Goal: Task Accomplishment & Management: Complete application form

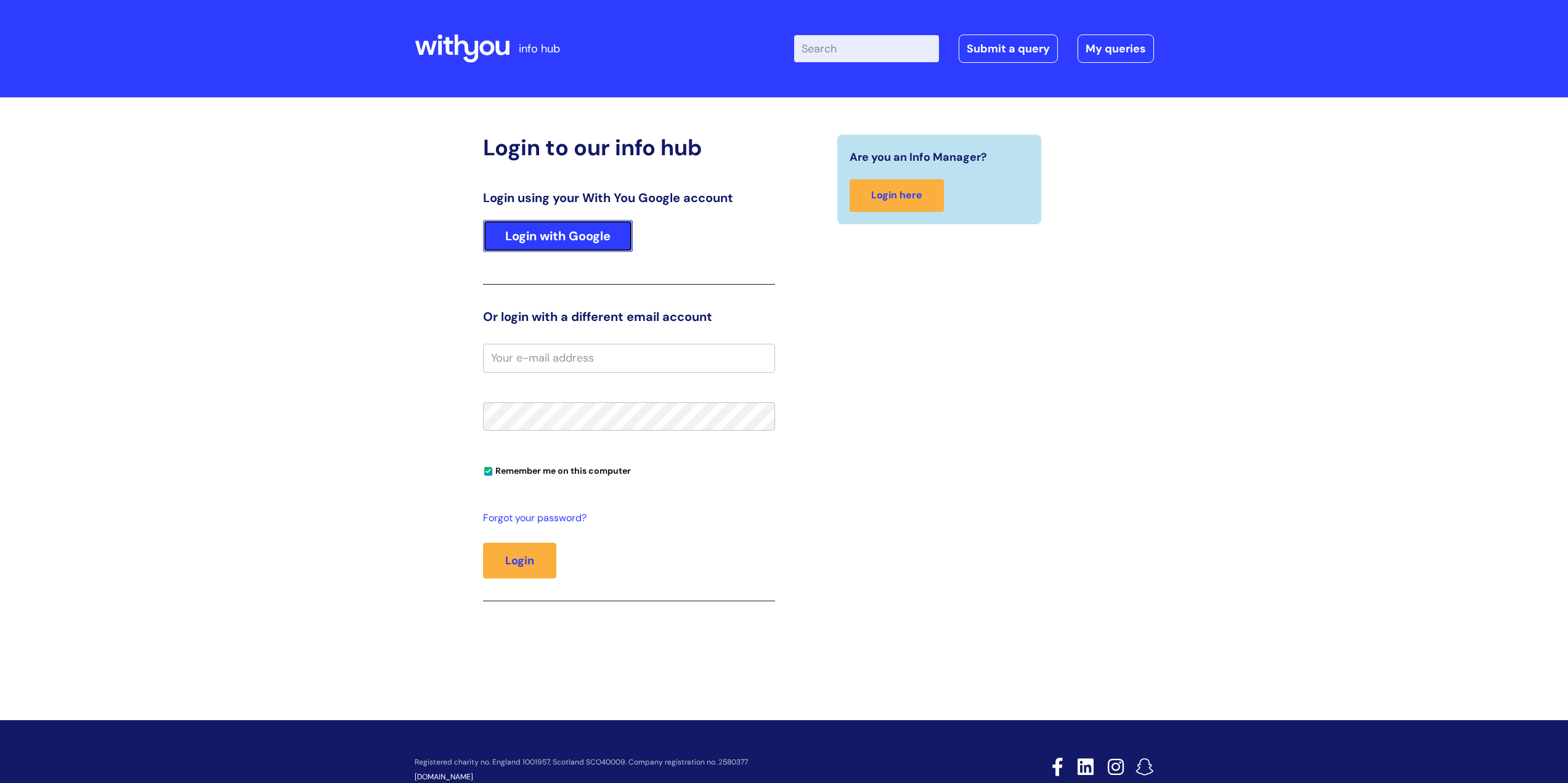
click at [533, 244] on link "Login with Google" at bounding box center [558, 236] width 149 height 32
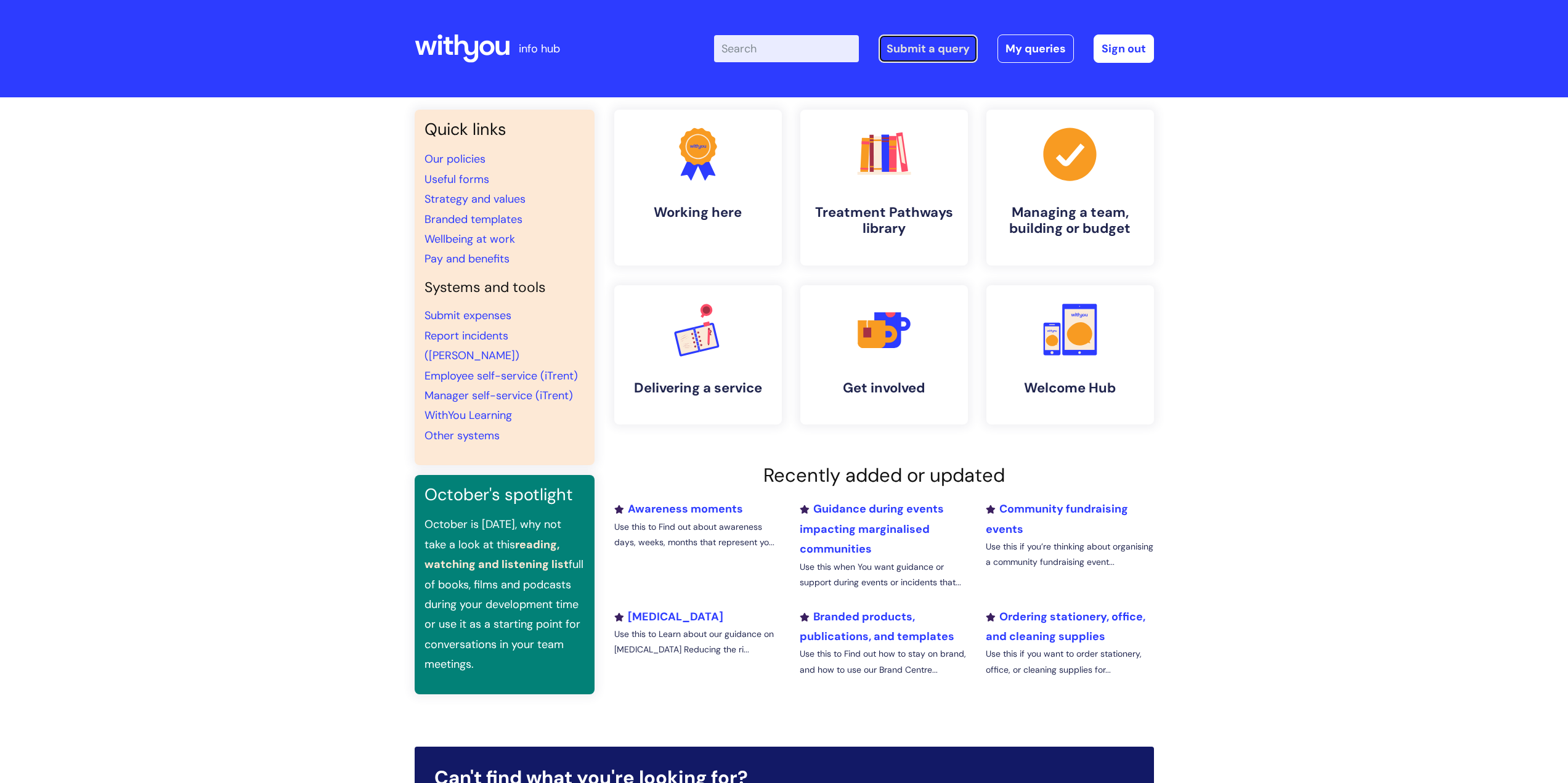
click at [892, 42] on link "Submit a query" at bounding box center [928, 48] width 99 height 28
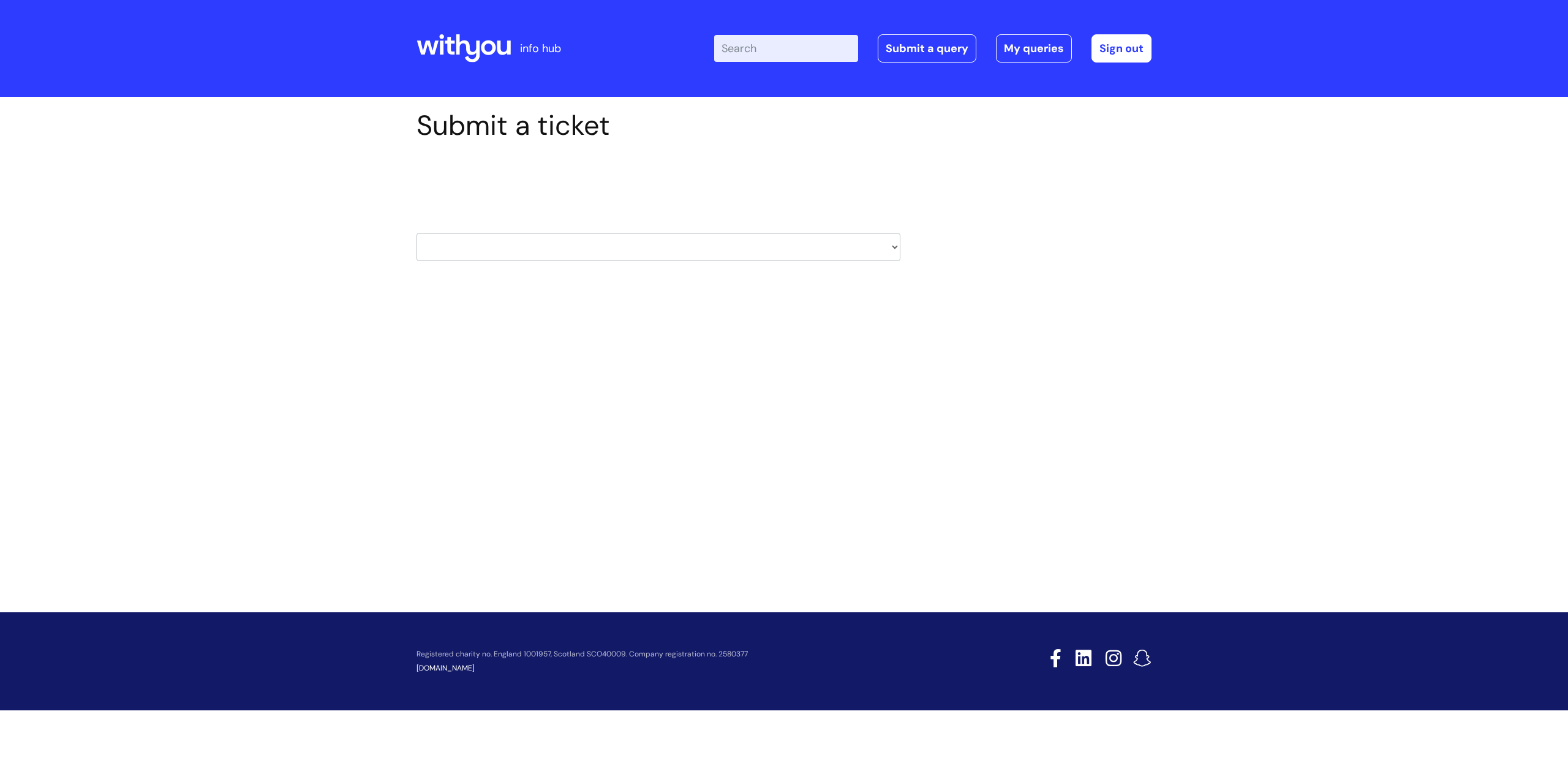
click at [446, 245] on select "HR / People IT and Support Clinical Drug Alerts Finance Accounts Data Support T…" at bounding box center [658, 247] width 484 height 28
select select "finance_accounts"
click at [416, 233] on select "HR / People IT and Support Clinical Drug Alerts Finance Accounts Data Support T…" at bounding box center [658, 247] width 484 height 28
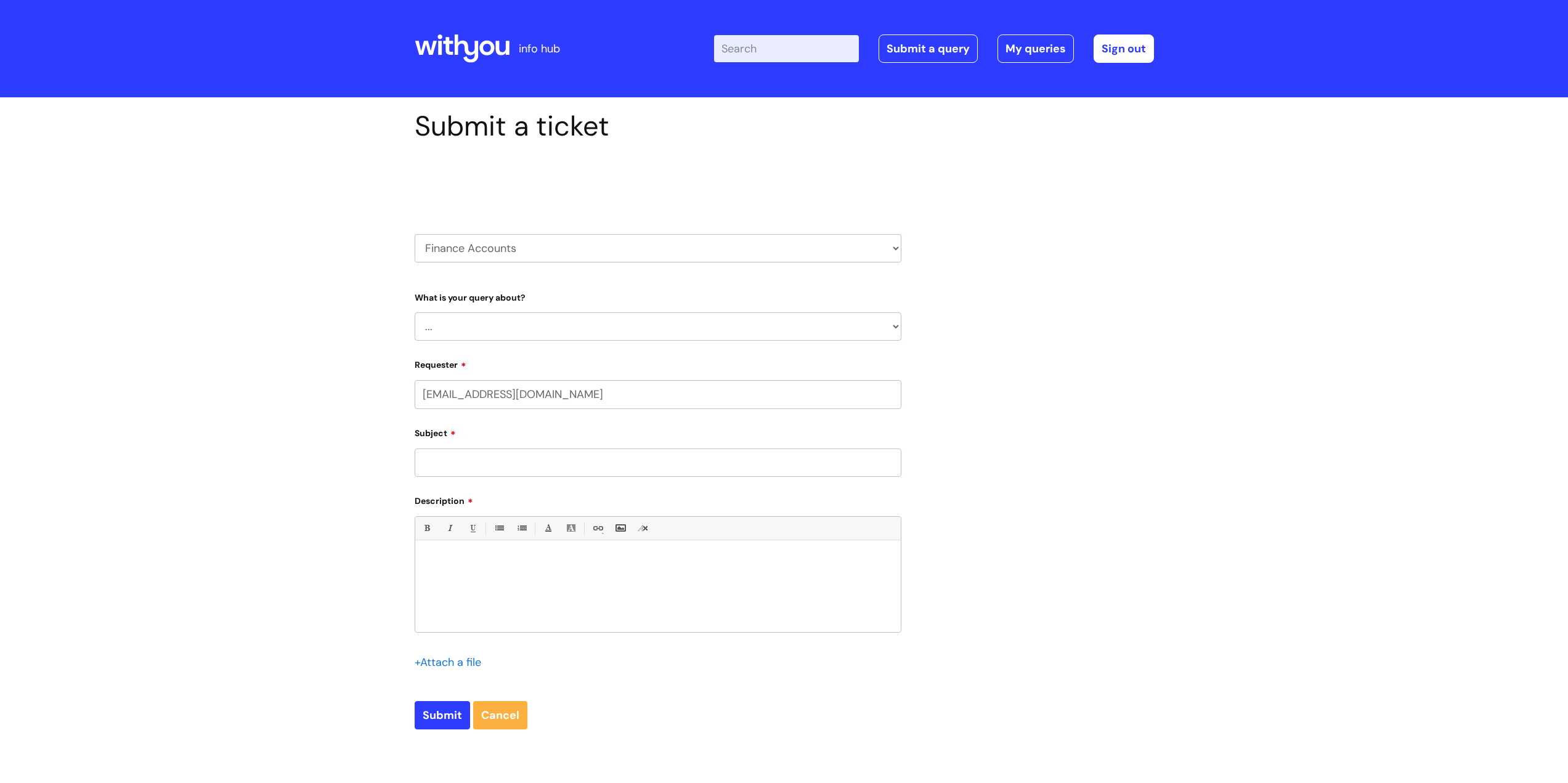
select select "80004418200"
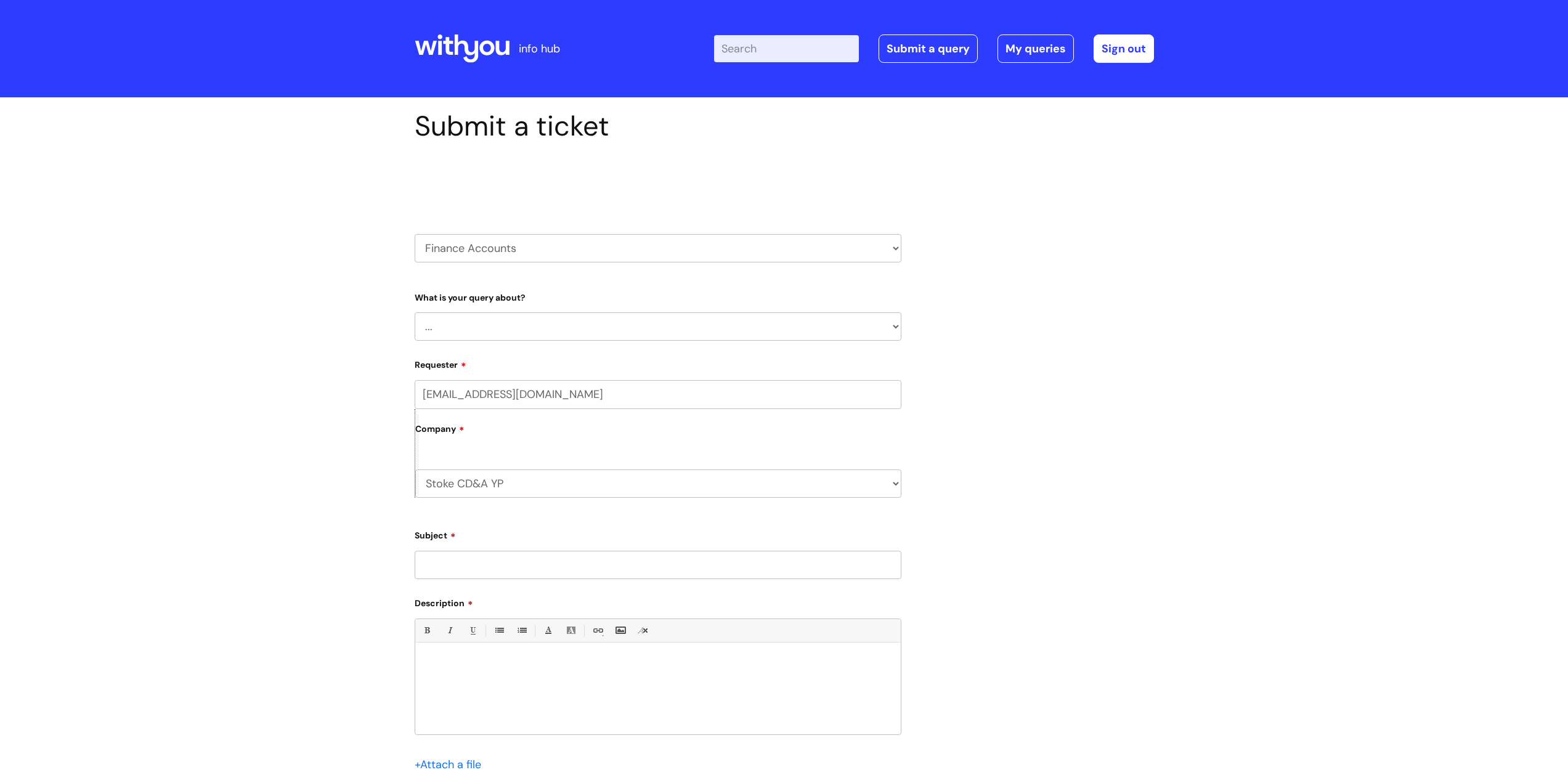
click at [495, 324] on select "... Finance Systems Finance Requests (inc. Expenses) Invoices Research" at bounding box center [658, 326] width 486 height 28
select select "Finance Requests (inc. Expenses)"
click at [415, 312] on select "... Finance Systems Finance Requests (inc. Expenses) Invoices Research" at bounding box center [658, 326] width 486 height 28
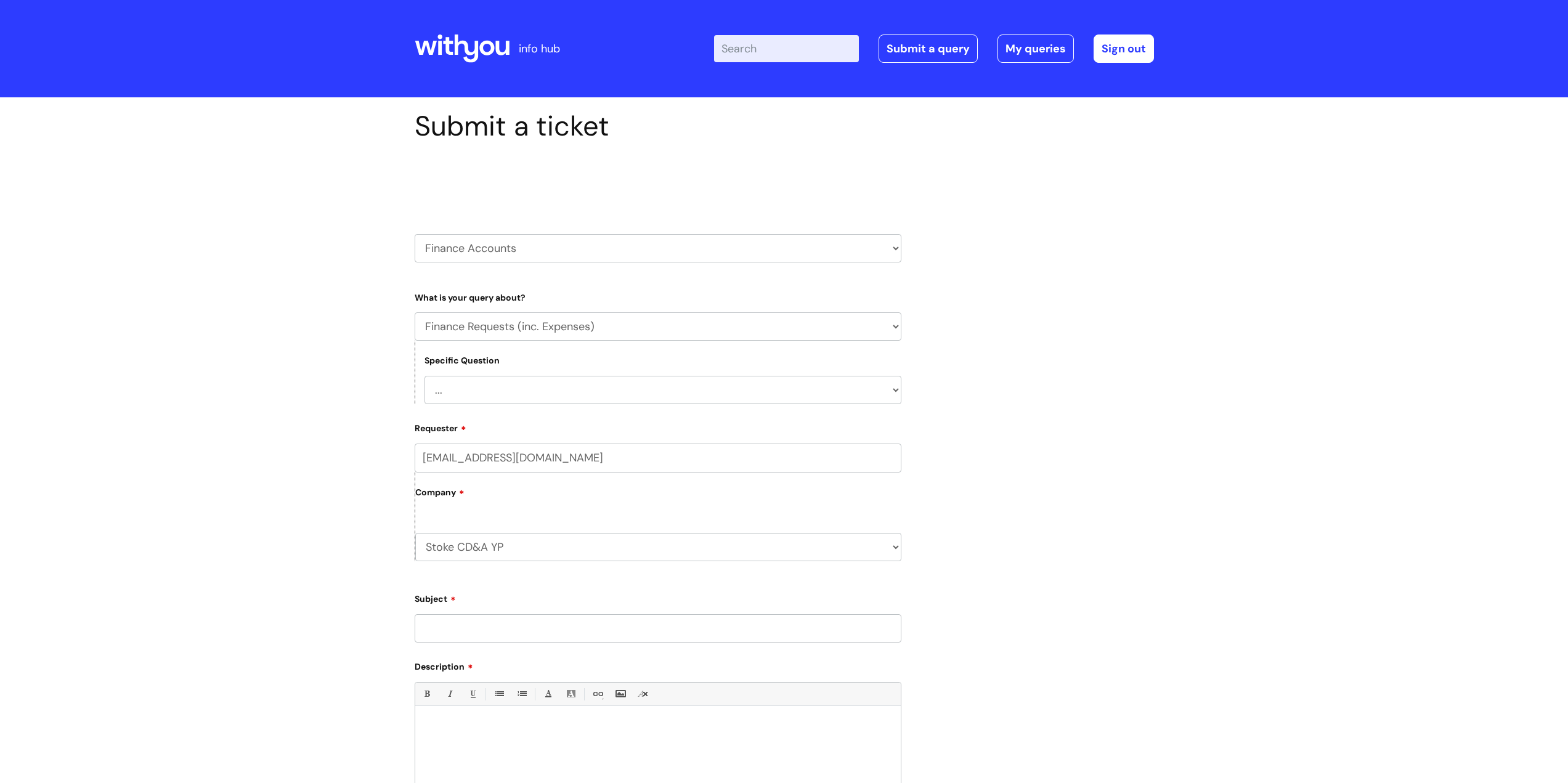
click at [549, 391] on select "... Budgets Expenses Getting Edits/Revisions New Supplier Purchase cards/ Petty…" at bounding box center [663, 390] width 477 height 28
select select "Budgets"
click at [424, 376] on select "... Budgets Expenses Getting Edits/Revisions New Supplier Purchase cards/ Petty…" at bounding box center [663, 390] width 477 height 28
click at [537, 542] on select "Stoke CD&A YP WithYou Current Staff" at bounding box center [658, 547] width 486 height 28
select select "80004418241"
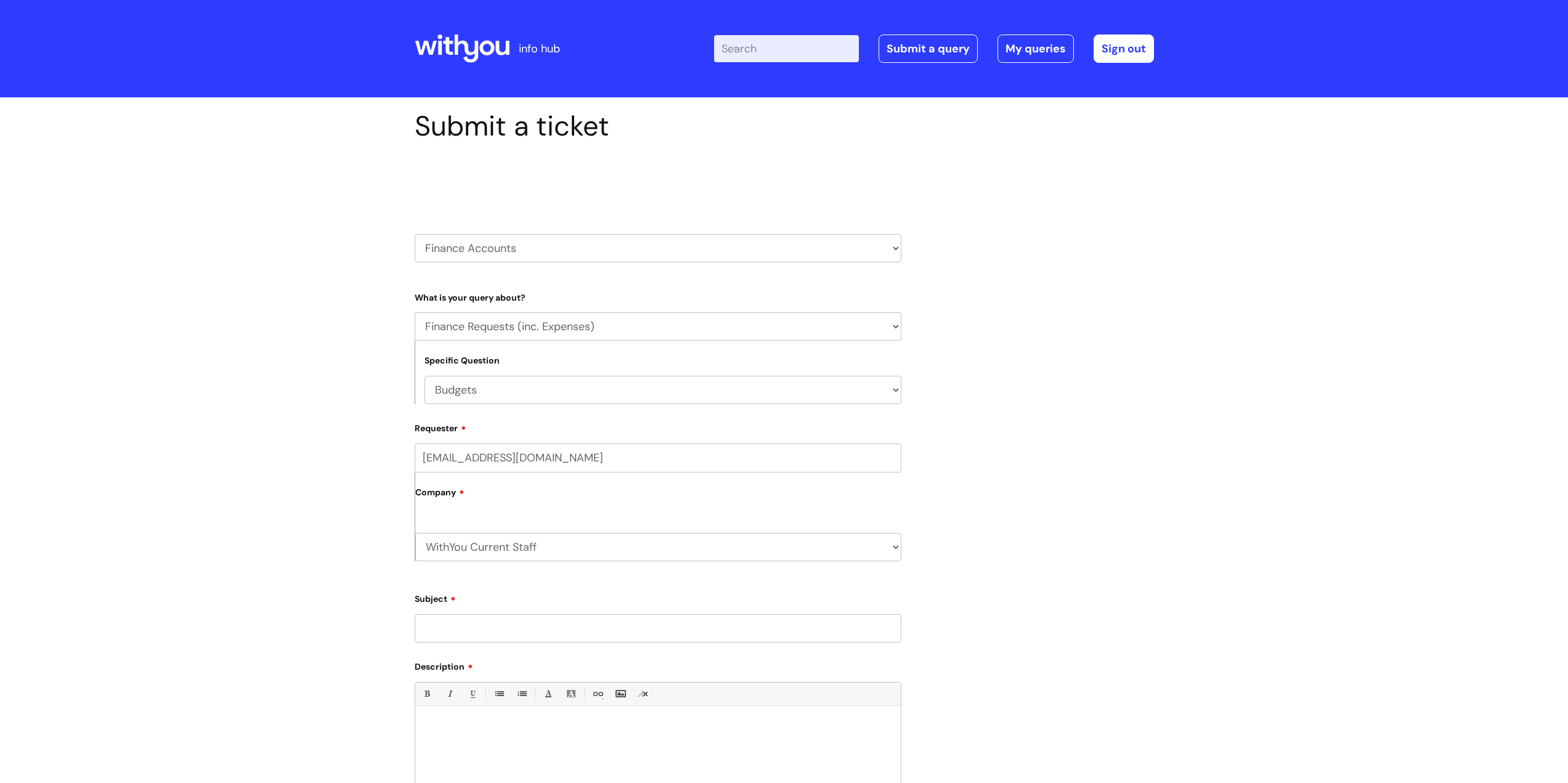
click at [415, 532] on select "Stoke CD&A YP WithYou Current Staff" at bounding box center [658, 547] width 486 height 28
click at [521, 634] on input "Subject" at bounding box center [658, 628] width 486 height 28
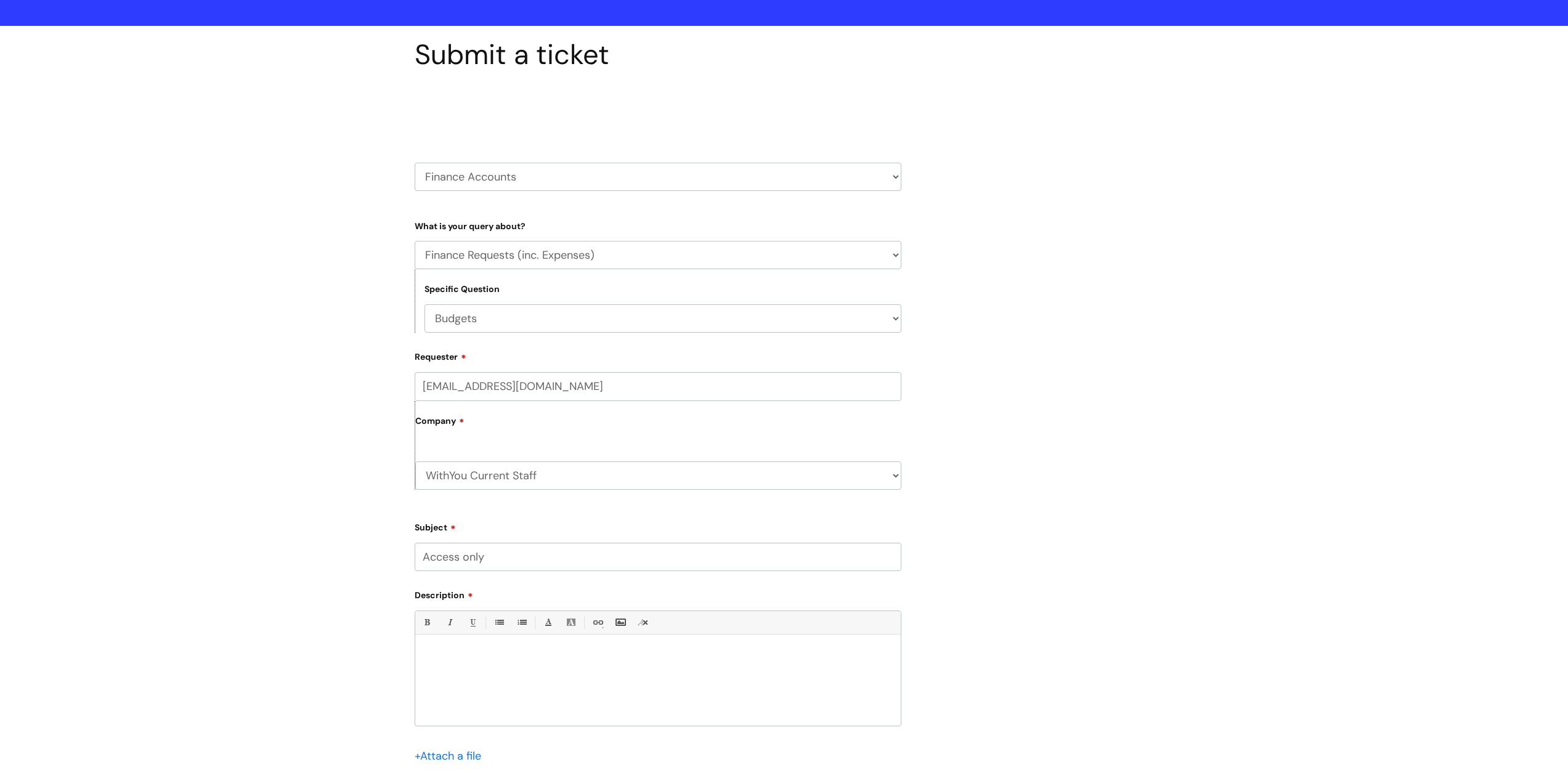
scroll to position [185, 0]
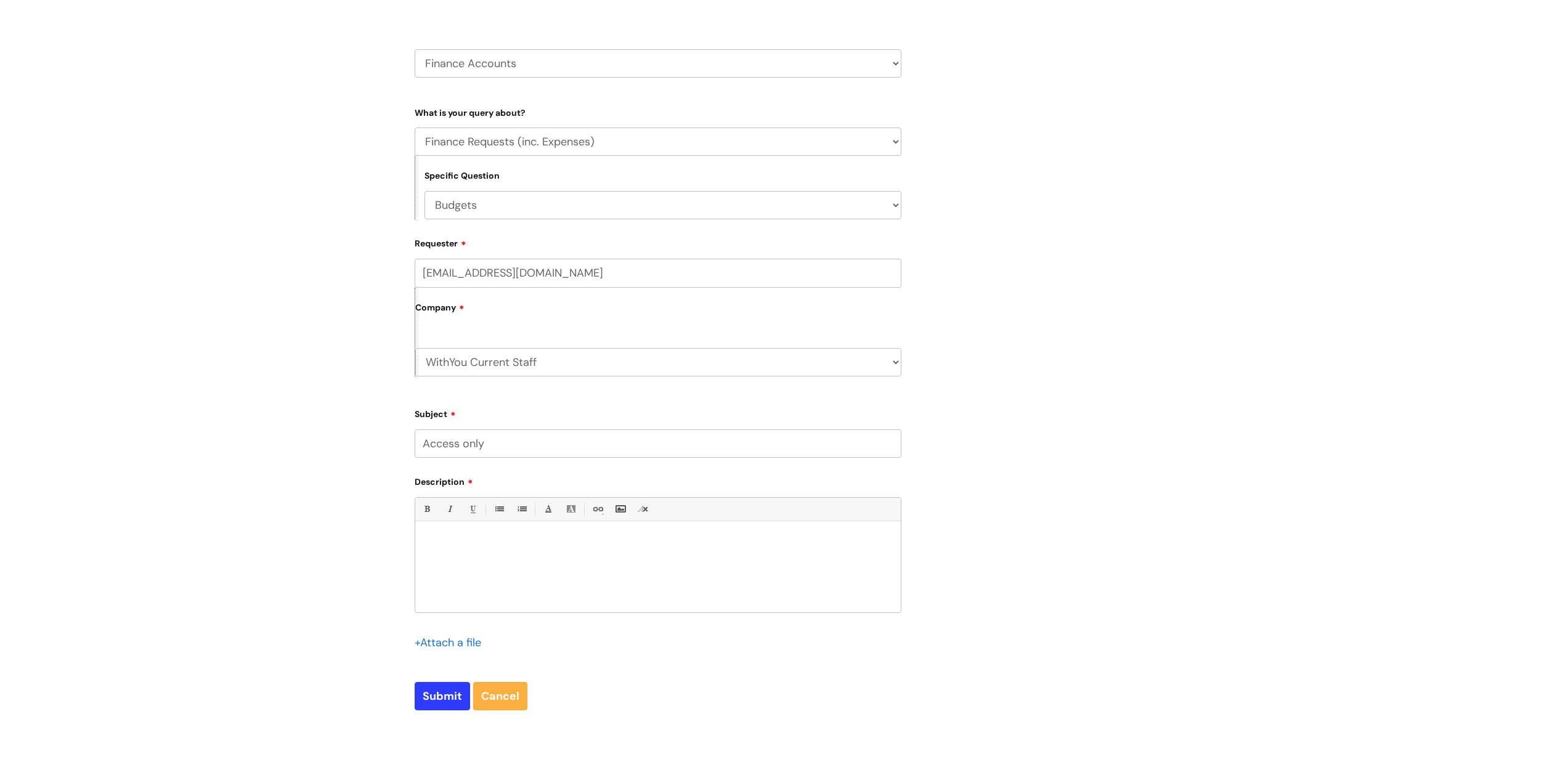
type input "Access only"
click at [489, 600] on div at bounding box center [658, 569] width 485 height 85
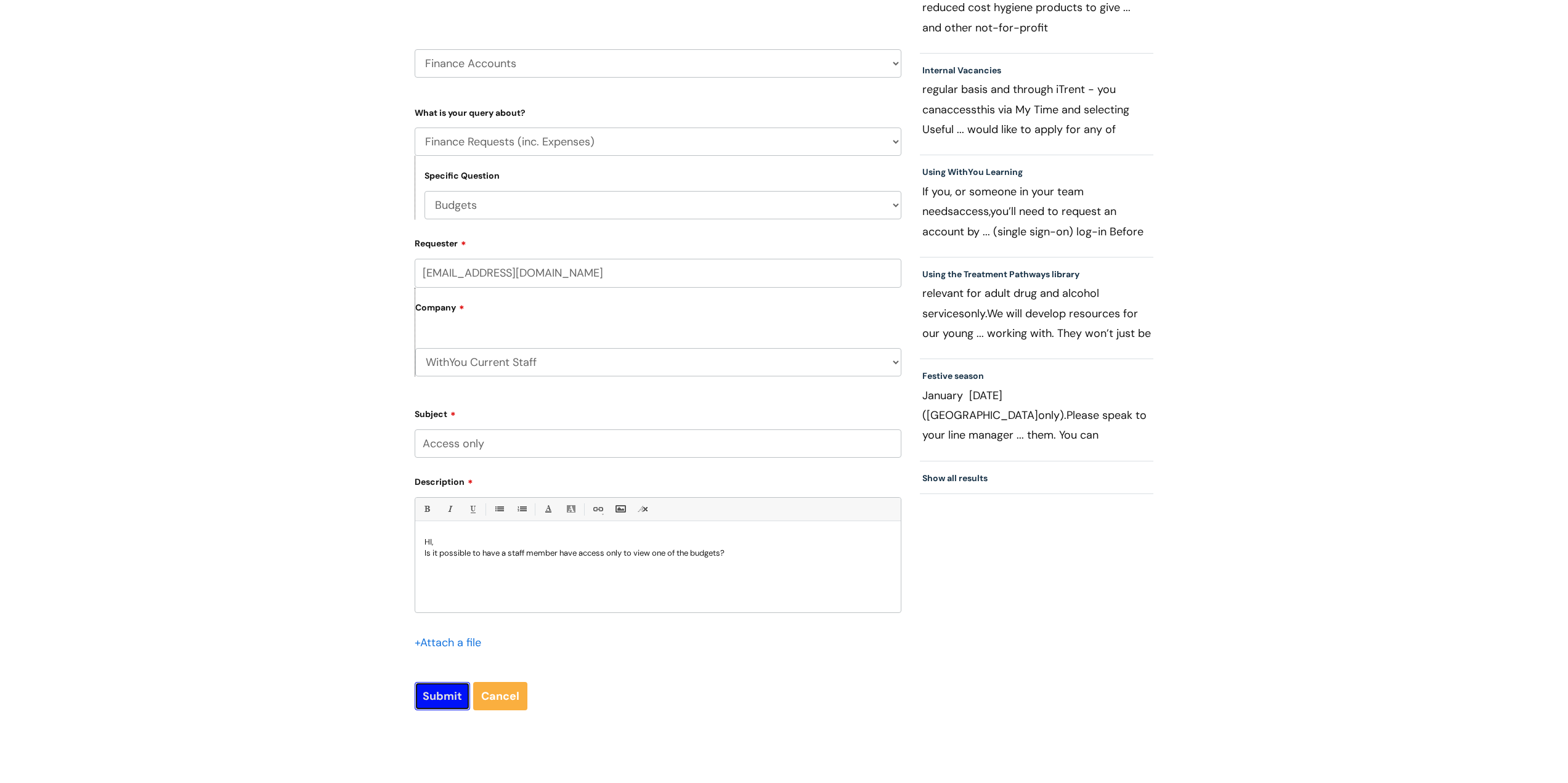
click at [443, 699] on input "Submit" at bounding box center [442, 696] width 56 height 28
type input "Please Wait..."
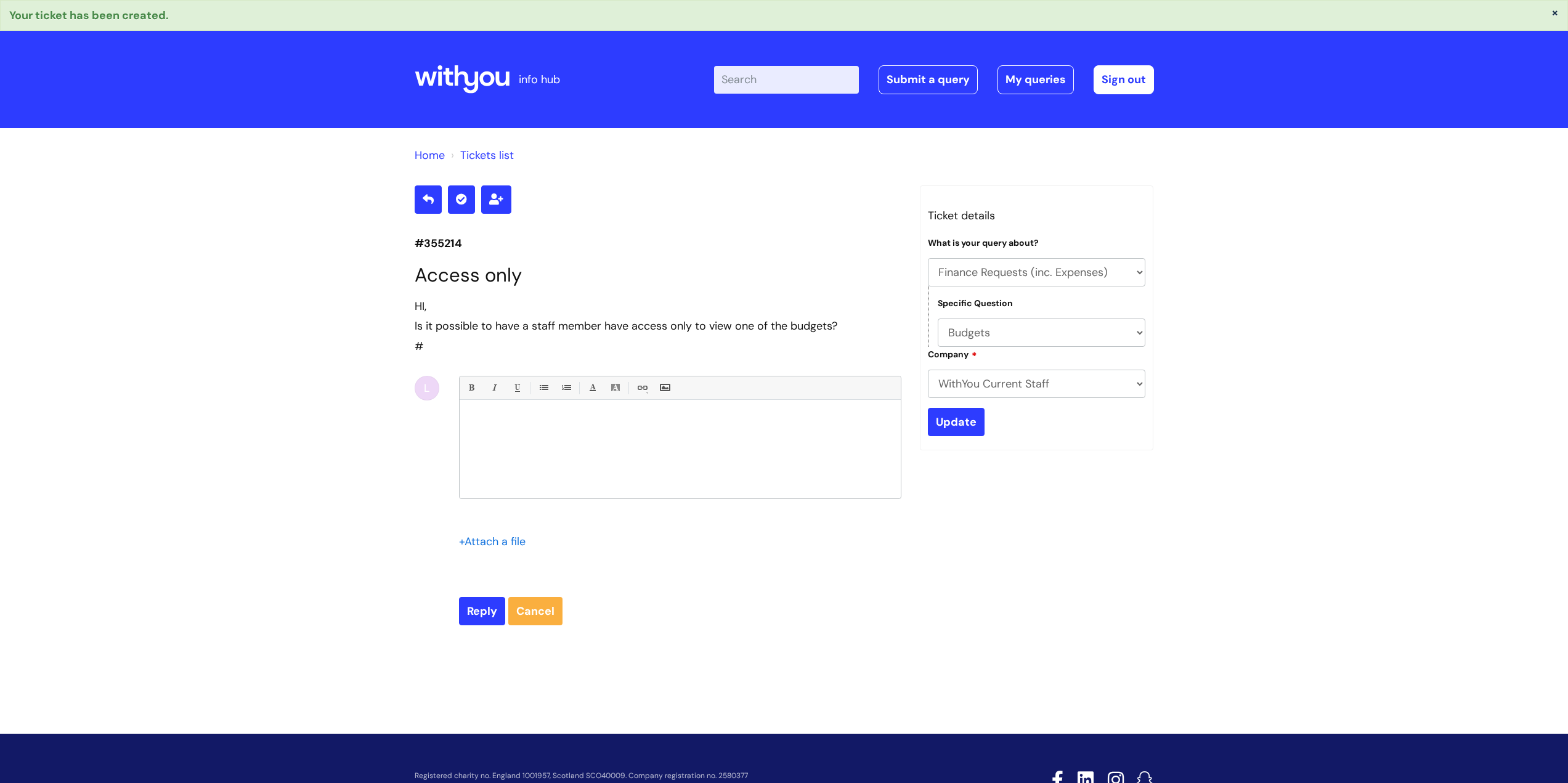
select select "Finance Requests (inc. Expenses)"
select select "Budgets"
click at [455, 80] on icon at bounding box center [466, 79] width 24 height 28
